Goal: Browse casually

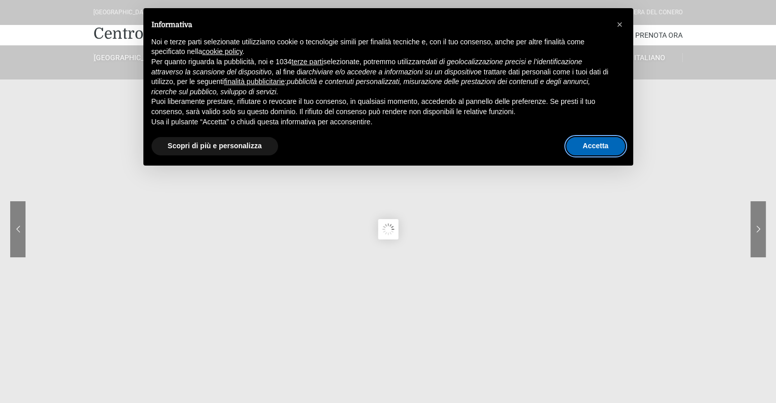
click at [596, 150] on button "Accetta" at bounding box center [595, 146] width 59 height 18
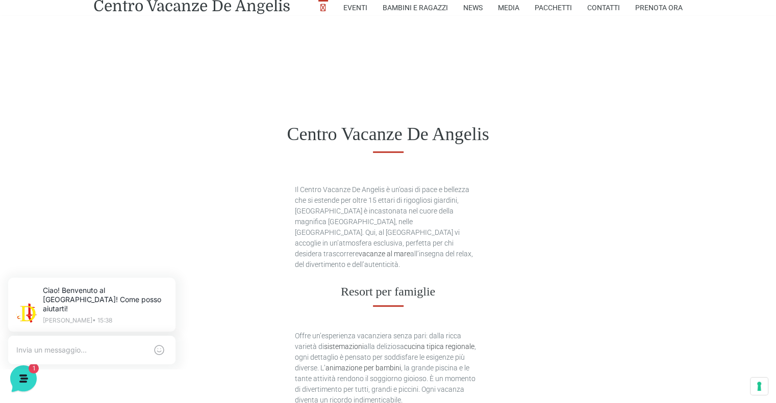
scroll to position [469, 0]
click at [80, 102] on div "Centro Vacanze De Angelis" at bounding box center [388, 134] width 776 height 79
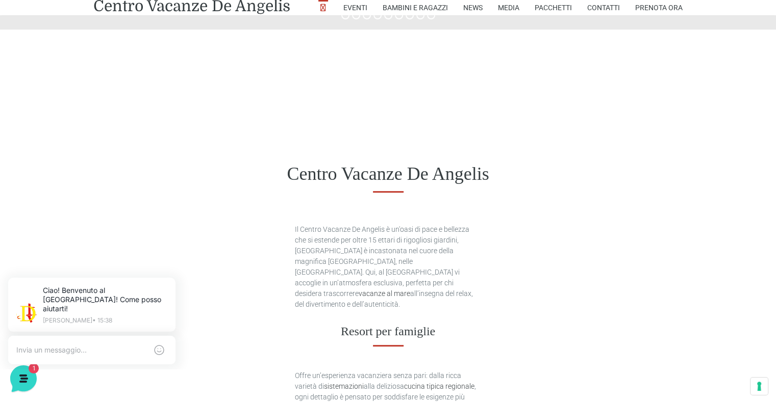
scroll to position [420, 0]
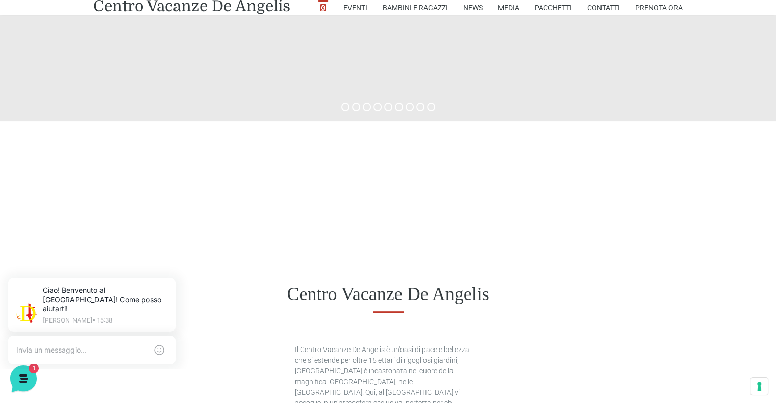
click at [0, 218] on div at bounding box center [388, 188] width 776 height 134
click at [23, 191] on div at bounding box center [388, 188] width 776 height 134
